Goal: Task Accomplishment & Management: Use online tool/utility

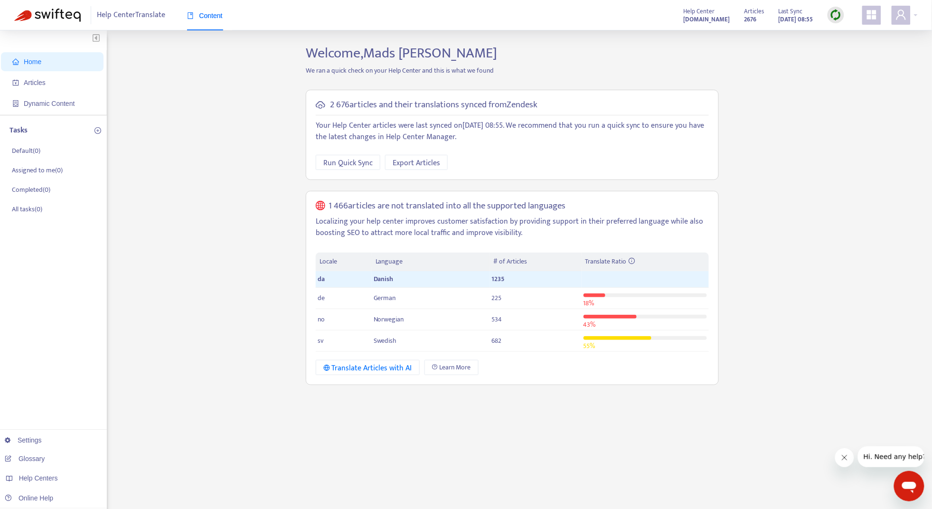
click at [838, 13] on img at bounding box center [836, 15] width 12 height 12
click at [856, 49] on link "Full Sync" at bounding box center [853, 49] width 34 height 11
